Goal: Use online tool/utility

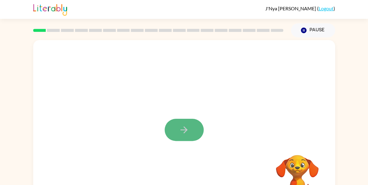
click at [182, 129] on icon "button" at bounding box center [183, 130] width 11 height 11
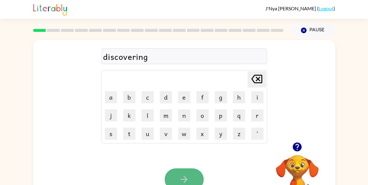
click at [177, 173] on button "button" at bounding box center [183, 180] width 39 height 22
click at [137, 66] on div "discovering [PERSON_NAME] last character input a b c d e f g h i j k l m n o p …" at bounding box center [184, 91] width 166 height 104
click at [191, 178] on button "button" at bounding box center [183, 180] width 39 height 22
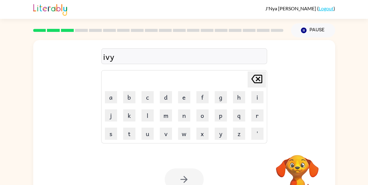
click at [191, 178] on div at bounding box center [183, 180] width 39 height 22
click at [191, 178] on button "button" at bounding box center [183, 180] width 39 height 22
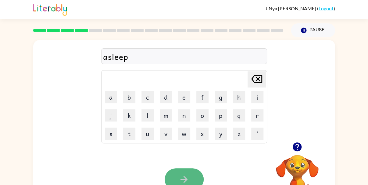
click at [190, 176] on button "button" at bounding box center [183, 180] width 39 height 22
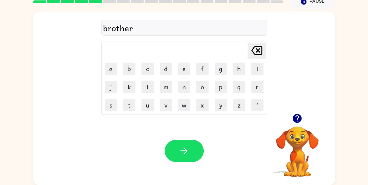
click at [190, 176] on div "Your browser must support playing .mp4 files to use Literably. Please try using…" at bounding box center [183, 151] width 301 height 69
click at [192, 139] on div "Your browser must support playing .mp4 files to use Literably. Please try using…" at bounding box center [183, 151] width 301 height 69
click at [185, 158] on button "button" at bounding box center [183, 151] width 39 height 22
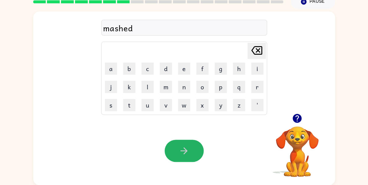
click at [185, 158] on button "button" at bounding box center [183, 151] width 39 height 22
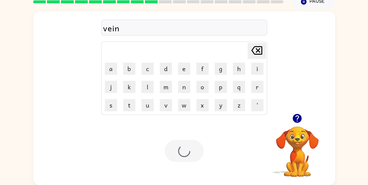
click at [185, 158] on div at bounding box center [183, 151] width 39 height 22
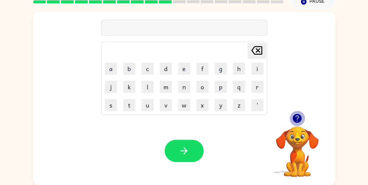
click at [292, 122] on icon "button" at bounding box center [296, 118] width 11 height 11
click at [292, 122] on video "Your browser must support playing .mp4 files to use Literably. Please try using…" at bounding box center [296, 147] width 61 height 61
click at [174, 140] on div "Your browser must support playing .mp4 files to use Literably. Please try using…" at bounding box center [183, 151] width 301 height 69
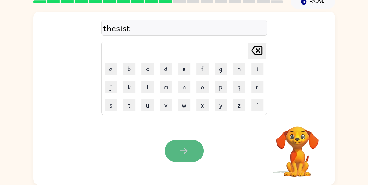
click at [185, 149] on icon "button" at bounding box center [183, 151] width 11 height 11
click at [188, 146] on icon "button" at bounding box center [183, 151] width 11 height 11
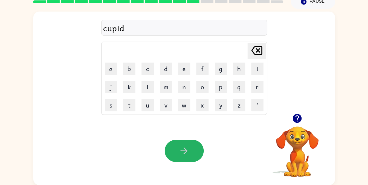
click at [188, 149] on icon "button" at bounding box center [183, 151] width 11 height 11
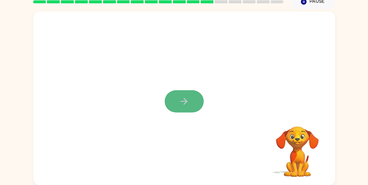
click at [181, 105] on icon "button" at bounding box center [183, 101] width 11 height 11
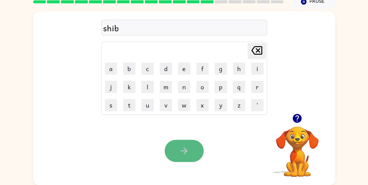
click at [175, 141] on button "button" at bounding box center [183, 151] width 39 height 22
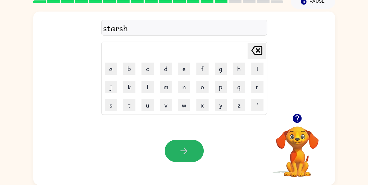
click at [175, 141] on button "button" at bounding box center [183, 151] width 39 height 22
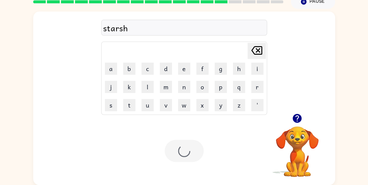
click at [175, 141] on div at bounding box center [183, 151] width 39 height 22
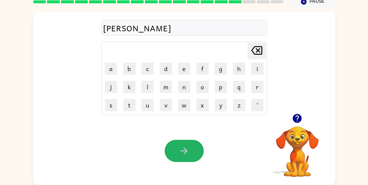
click at [175, 141] on button "button" at bounding box center [183, 151] width 39 height 22
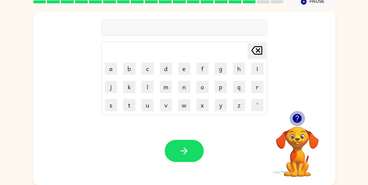
click at [294, 115] on icon "button" at bounding box center [296, 118] width 11 height 11
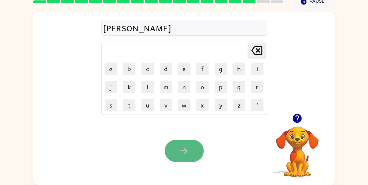
click at [186, 161] on button "button" at bounding box center [183, 151] width 39 height 22
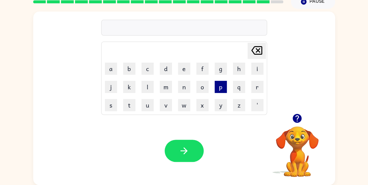
click at [220, 90] on button "p" at bounding box center [220, 87] width 12 height 12
click at [109, 65] on button "a" at bounding box center [111, 69] width 12 height 12
click at [110, 107] on button "s" at bounding box center [111, 105] width 12 height 12
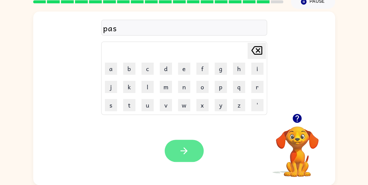
click at [203, 152] on button "button" at bounding box center [183, 151] width 39 height 22
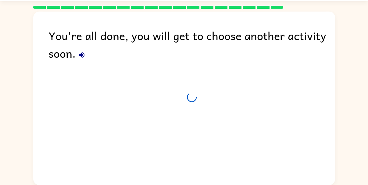
scroll to position [18, 0]
